Goal: Navigation & Orientation: Find specific page/section

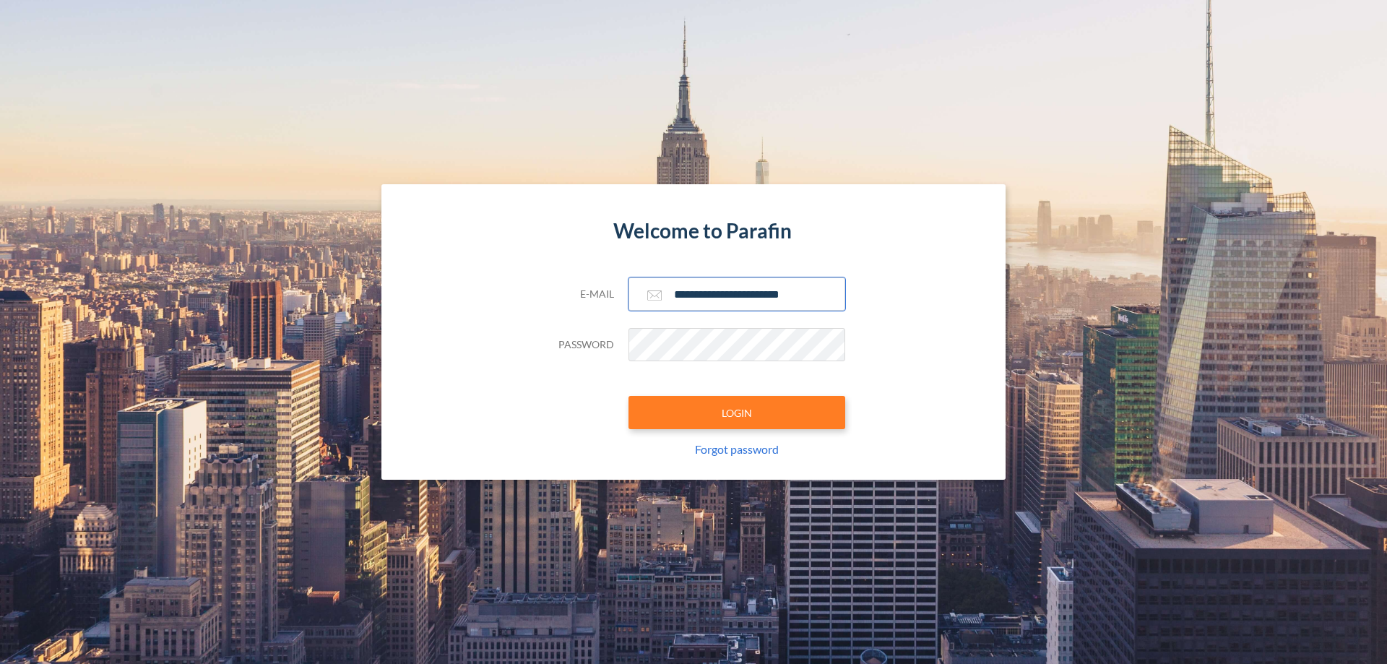
type input "**********"
click at [737, 412] on button "LOGIN" at bounding box center [736, 412] width 217 height 33
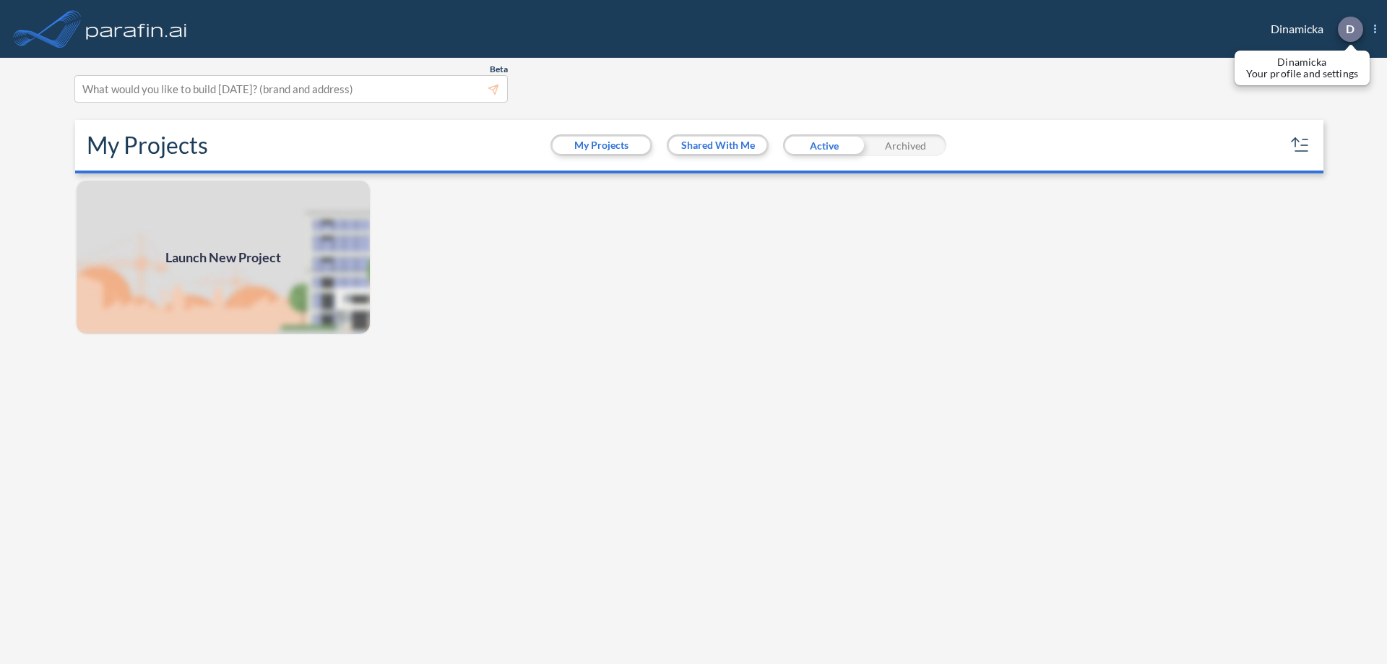
click at [1349, 29] on p "D" at bounding box center [1349, 28] width 9 height 13
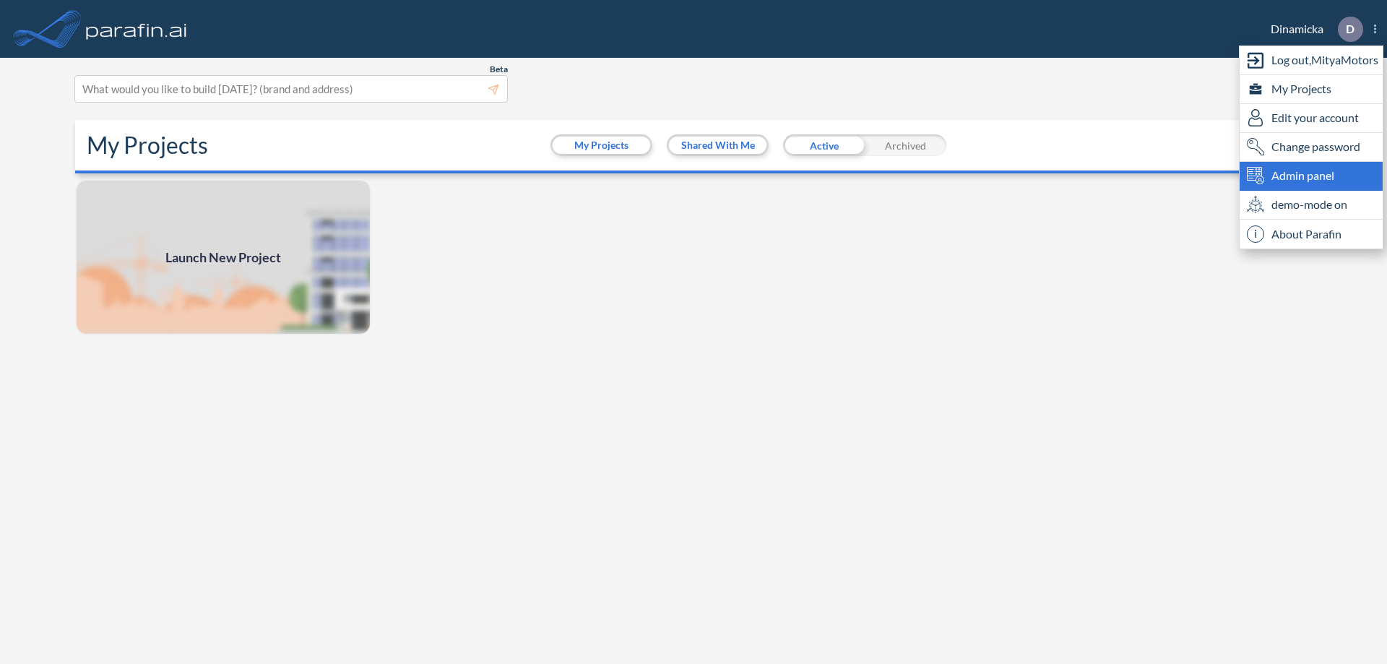
click at [1311, 175] on span "Admin panel" at bounding box center [1302, 175] width 63 height 17
